Goal: Find specific page/section: Find specific page/section

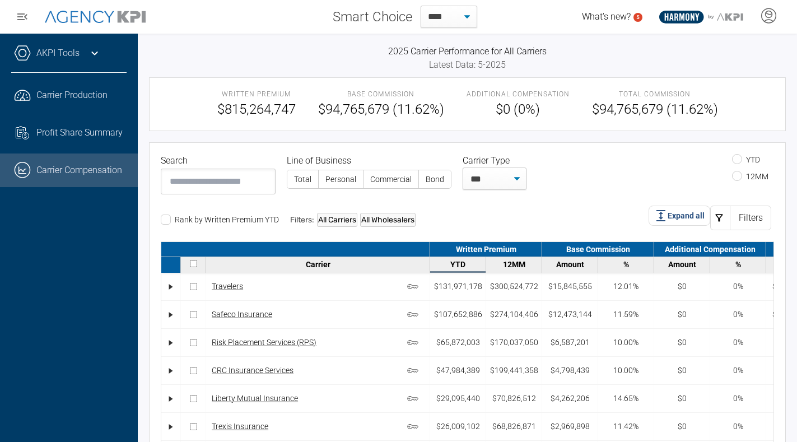
select select "**"
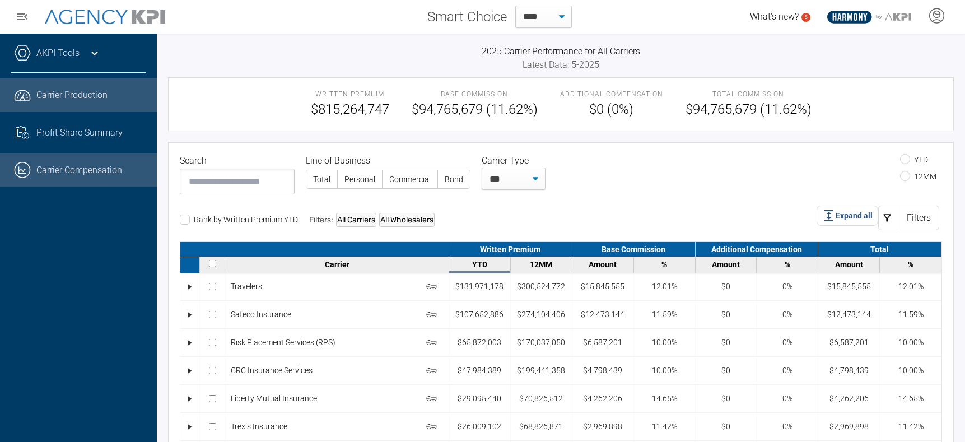
click at [60, 96] on span "Carrier Production" at bounding box center [71, 94] width 71 height 13
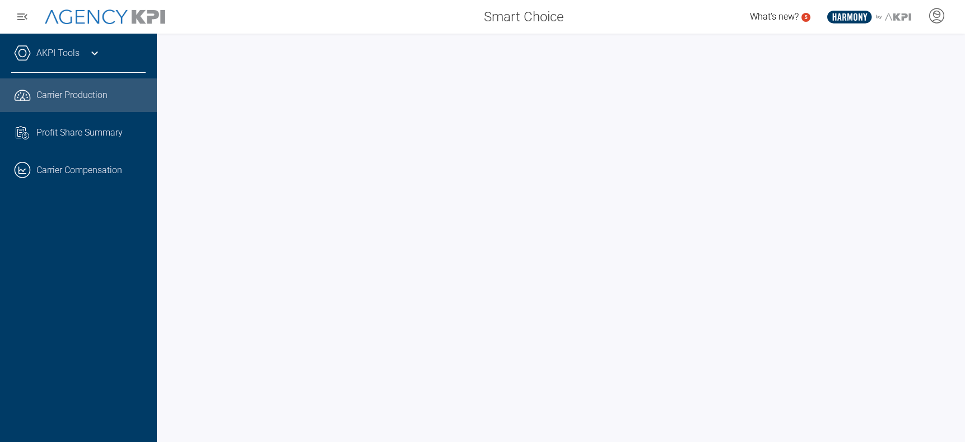
click at [62, 96] on span "Carrier Production" at bounding box center [71, 94] width 71 height 13
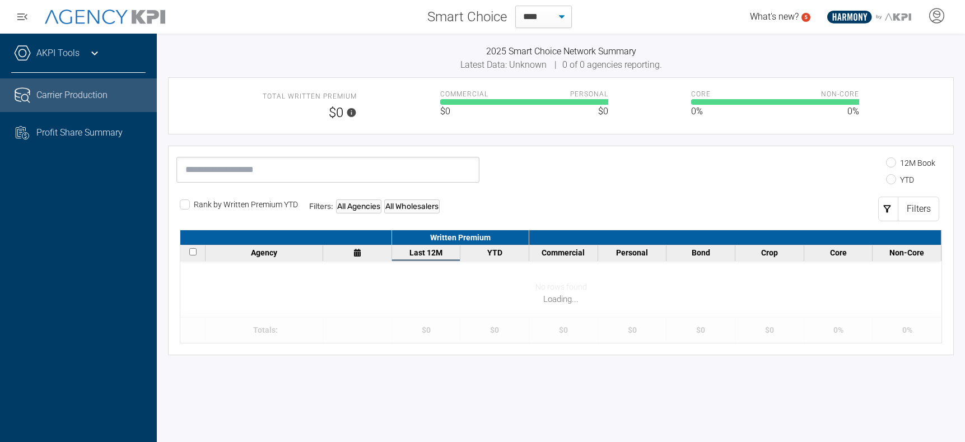
click at [64, 99] on link "Carrier Production" at bounding box center [78, 95] width 157 height 34
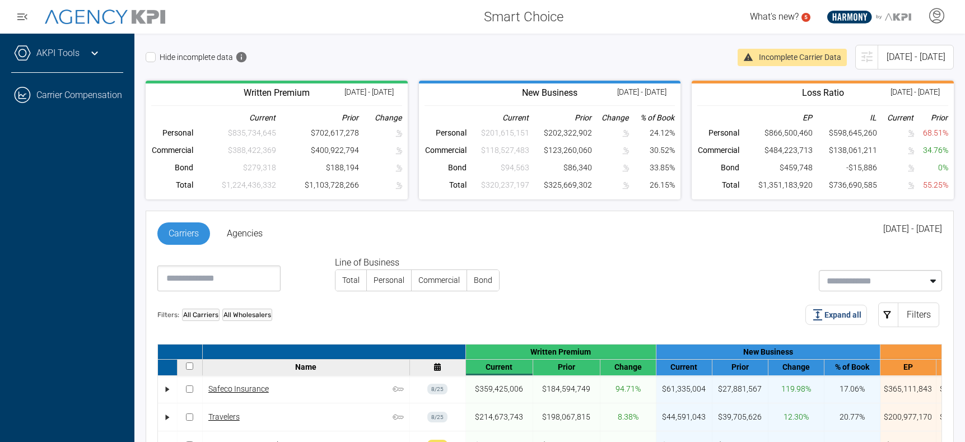
click at [90, 53] on icon at bounding box center [94, 52] width 13 height 13
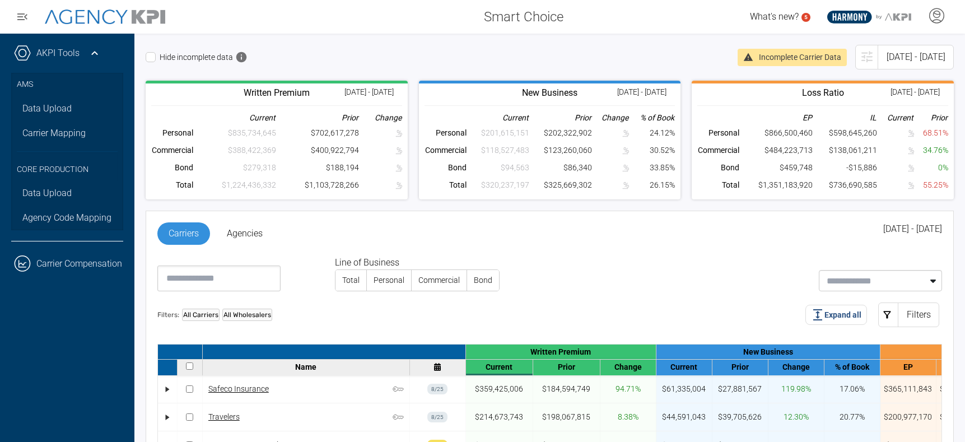
click at [90, 53] on icon at bounding box center [94, 52] width 13 height 13
